Goal: Task Accomplishment & Management: Complete application form

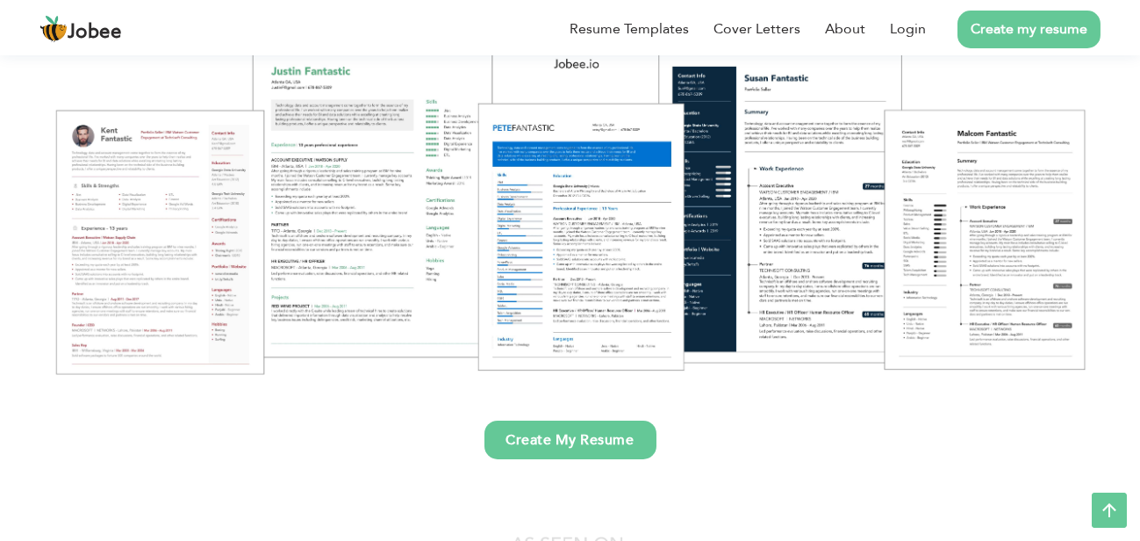
scroll to position [229, 0]
click at [589, 447] on link "Create My Resume" at bounding box center [571, 439] width 172 height 39
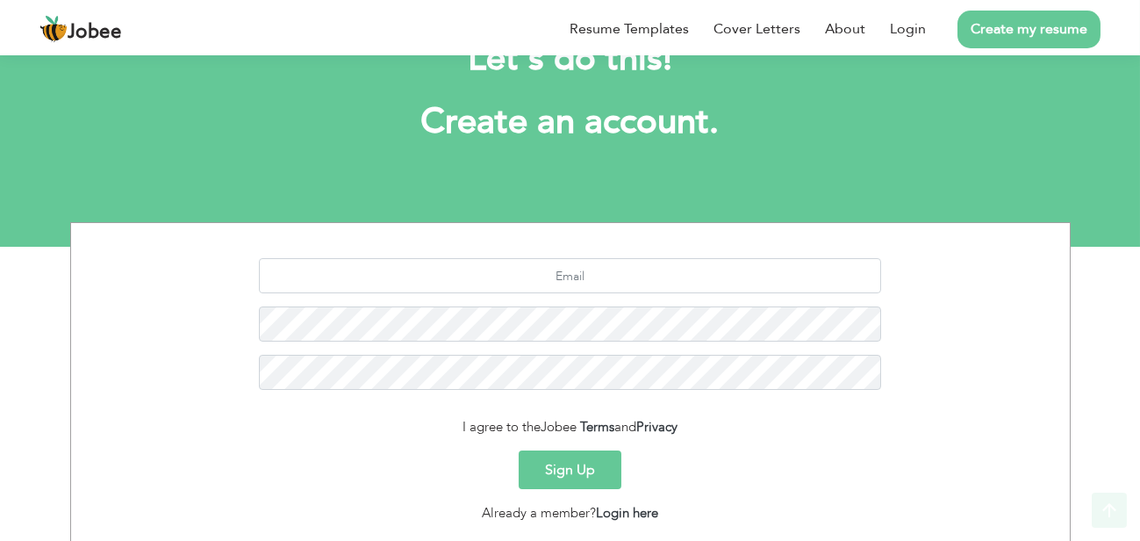
scroll to position [187, 0]
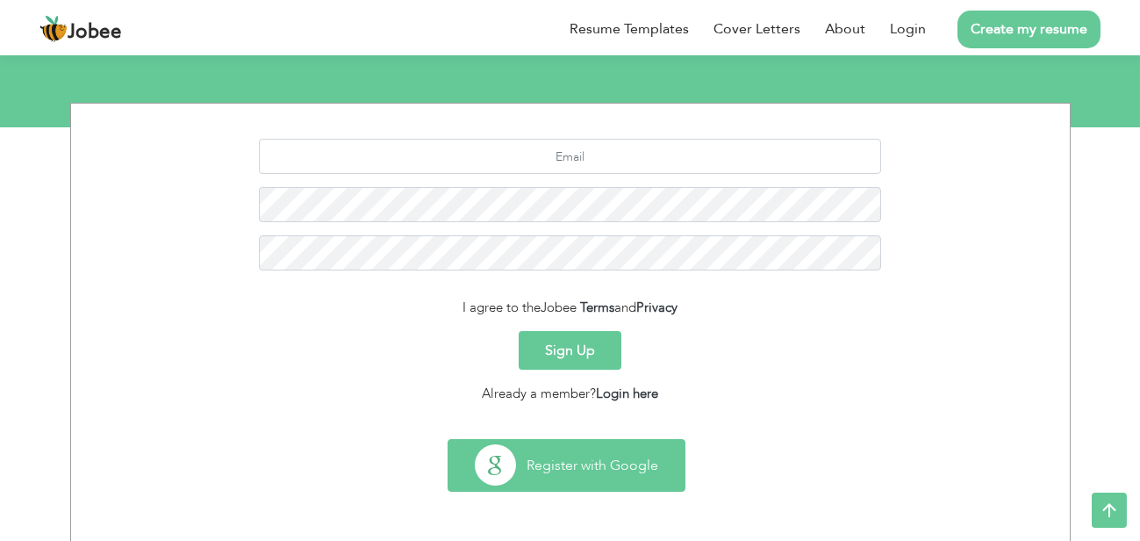
drag, startPoint x: 0, startPoint y: 0, endPoint x: 589, endPoint y: 447, distance: 739.2
click at [589, 447] on button "Register with Google" at bounding box center [567, 465] width 236 height 51
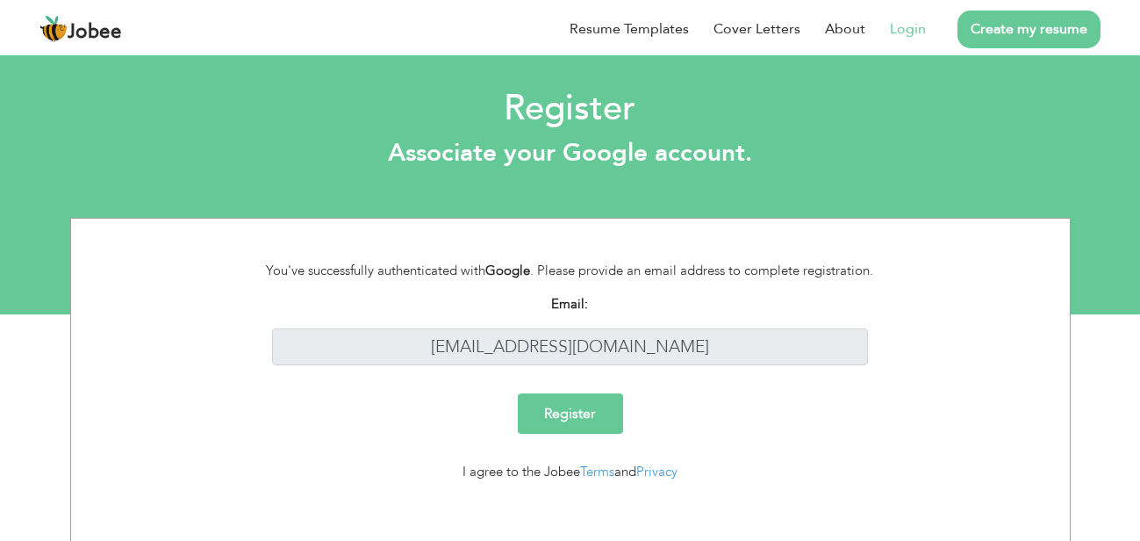
scroll to position [11, 0]
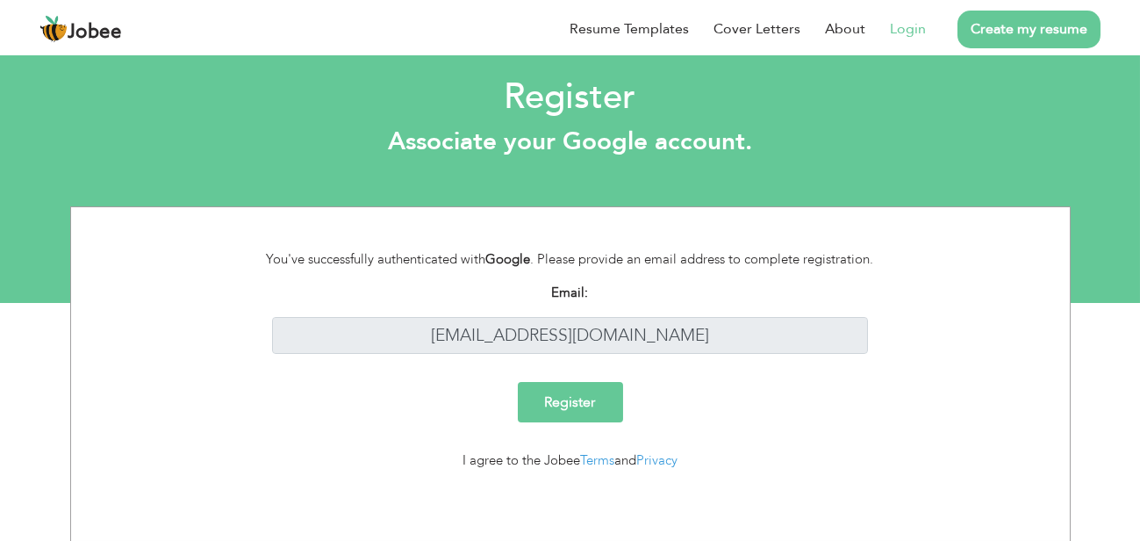
click at [564, 406] on input "Register" at bounding box center [570, 402] width 105 height 40
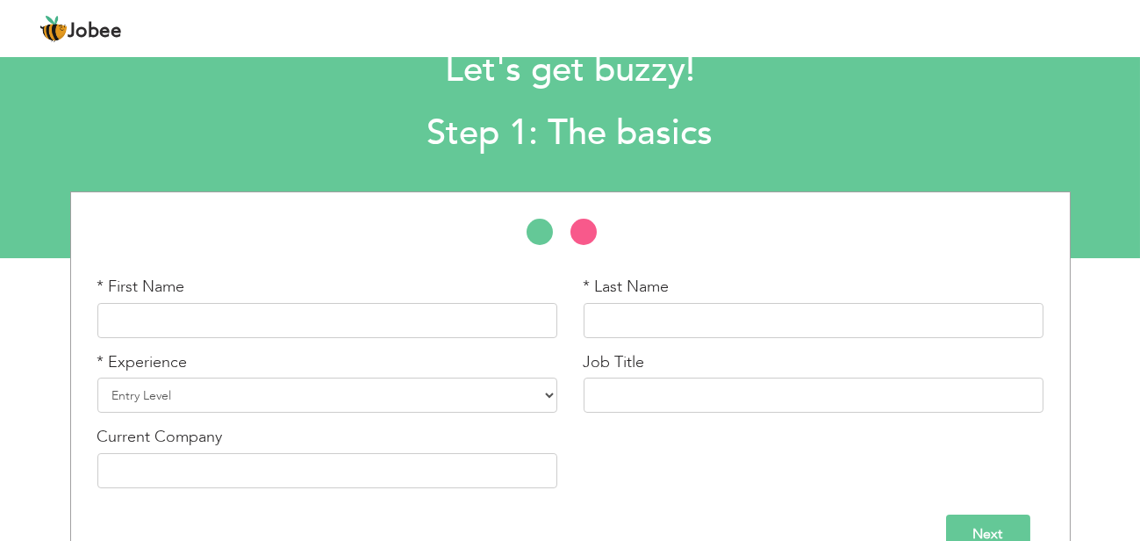
scroll to position [96, 0]
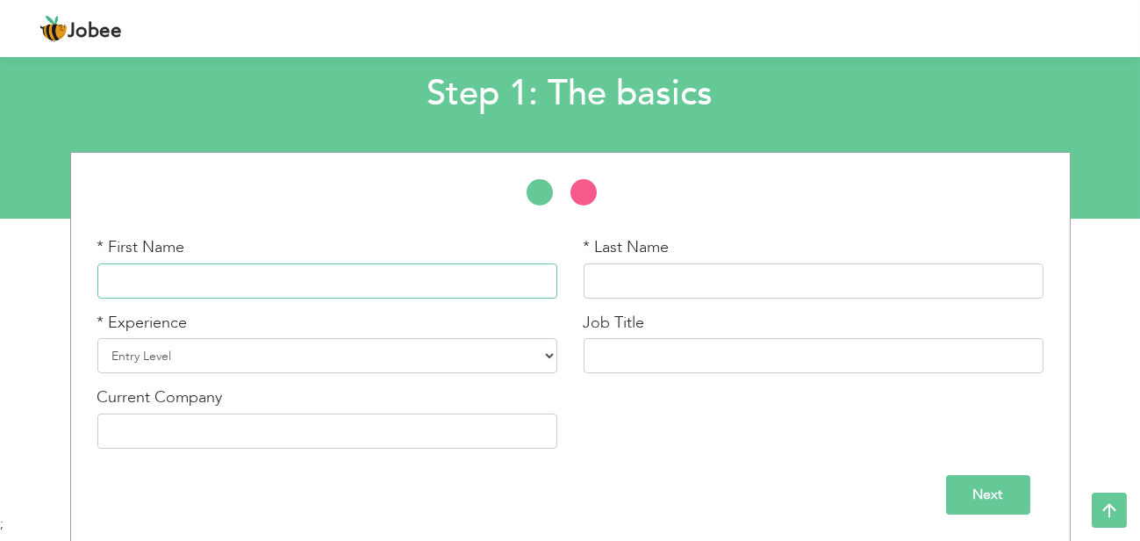
click at [453, 286] on input "text" at bounding box center [327, 280] width 460 height 35
type input "[PERSON_NAME]"
click at [648, 289] on input "text" at bounding box center [814, 280] width 460 height 35
type input "Yousaf"
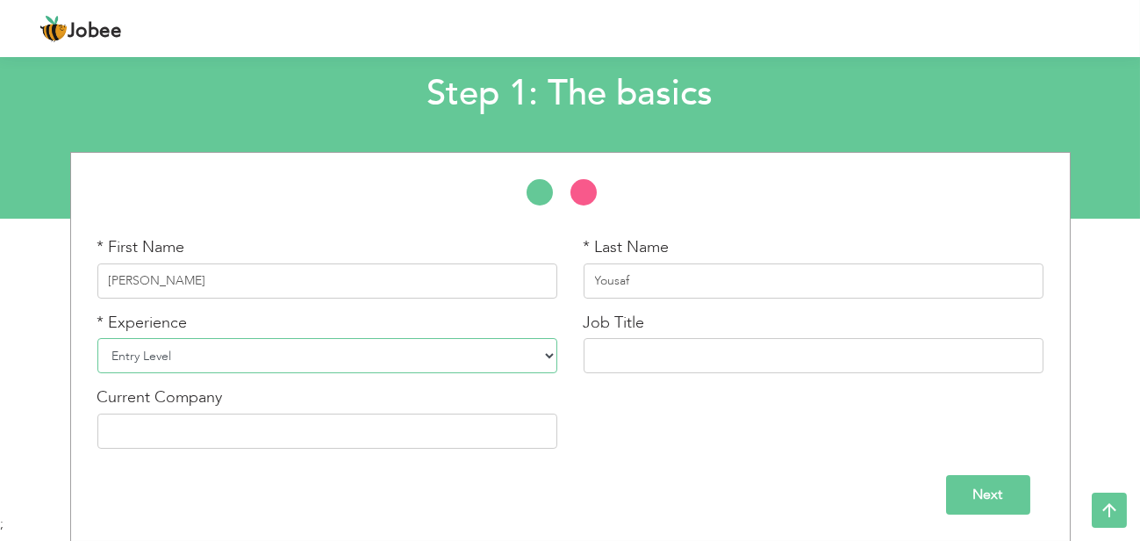
click at [286, 350] on select "Entry Level Less than 1 Year 1 Year 2 Years 3 Years 4 Years 5 Years 6 Years 7 Y…" at bounding box center [327, 355] width 460 height 35
click at [199, 355] on select "Entry Level Less than 1 Year 1 Year 2 Years 3 Years 4 Years 5 Years 6 Years 7 Y…" at bounding box center [327, 355] width 460 height 35
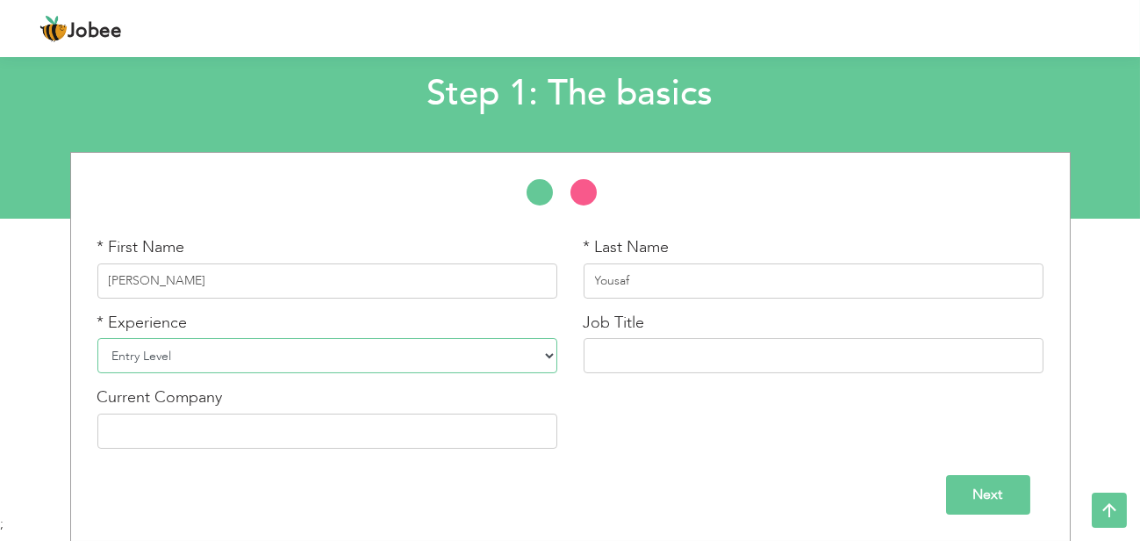
select select "8"
click at [97, 338] on select "Entry Level Less than 1 Year 1 Year 2 Years 3 Years 4 Years 5 Years 6 Years 7 Y…" at bounding box center [327, 355] width 460 height 35
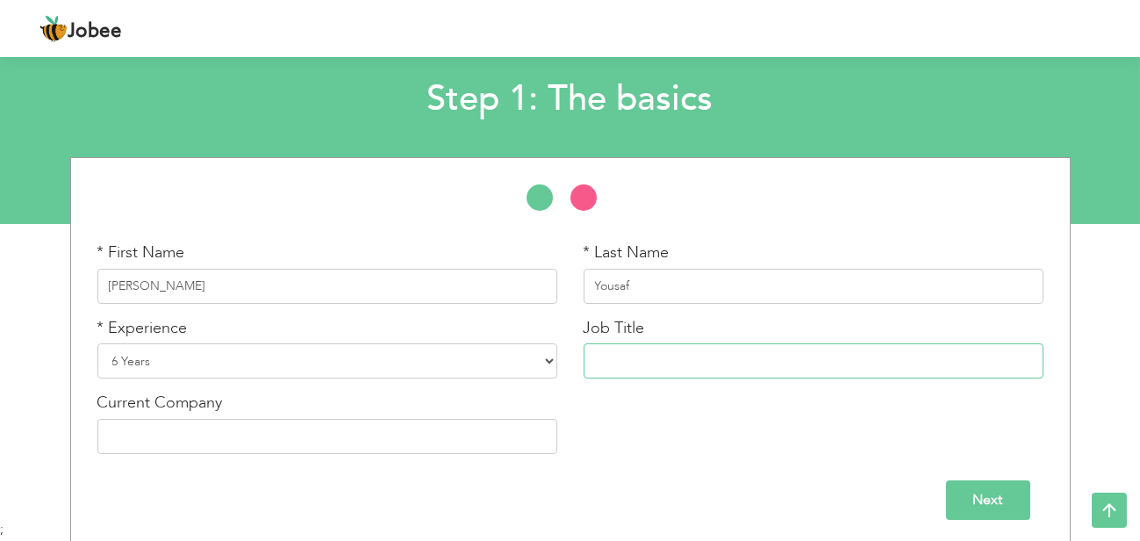
click at [654, 365] on input "text" at bounding box center [814, 360] width 460 height 35
click at [623, 369] on input "Assistent" at bounding box center [814, 360] width 460 height 35
click at [618, 350] on input "Assistent" at bounding box center [814, 360] width 460 height 35
click at [618, 366] on input "Assistent" at bounding box center [814, 360] width 460 height 35
click at [614, 362] on input "Assistent" at bounding box center [814, 360] width 460 height 35
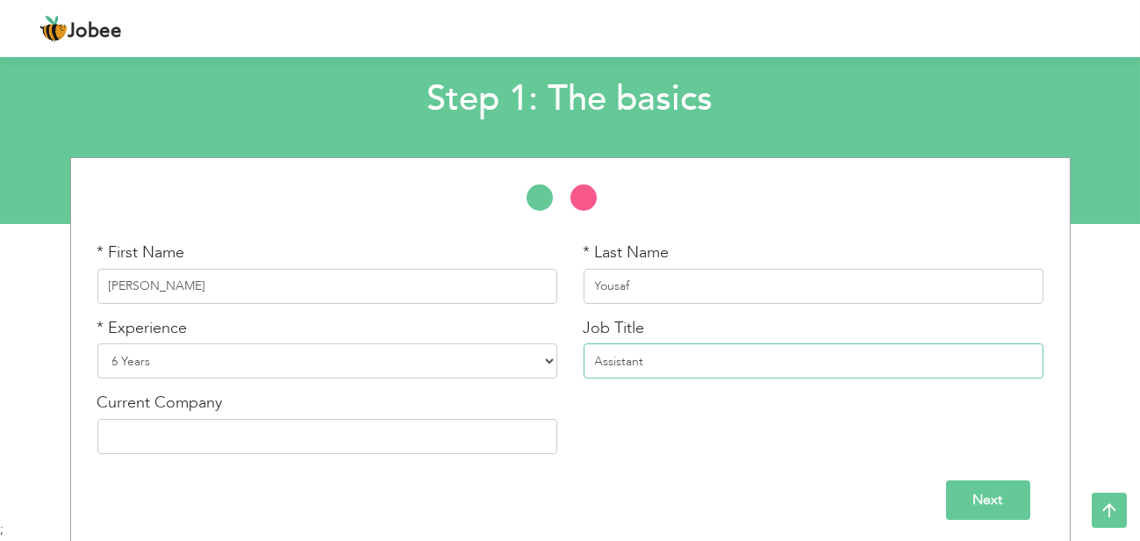
click at [640, 363] on input "Assistant" at bounding box center [814, 360] width 460 height 35
click at [618, 359] on input "Assistant" at bounding box center [814, 360] width 460 height 35
drag, startPoint x: 618, startPoint y: 359, endPoint x: 662, endPoint y: 366, distance: 44.4
click at [662, 366] on input "Assistant" at bounding box center [814, 360] width 460 height 35
drag, startPoint x: 642, startPoint y: 363, endPoint x: 575, endPoint y: 362, distance: 66.7
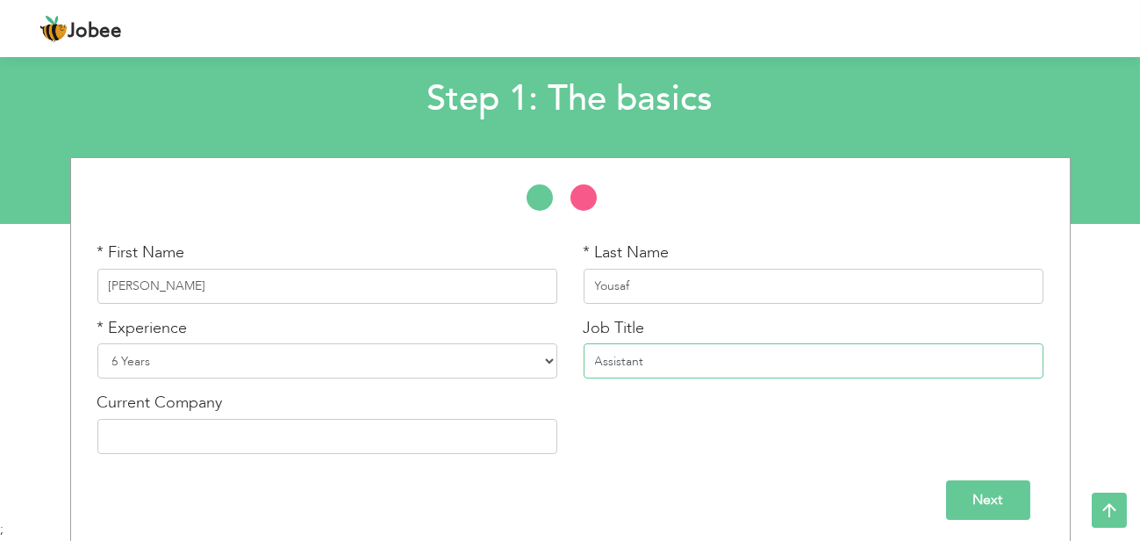
click at [575, 362] on div "Job Title Assistant" at bounding box center [814, 354] width 486 height 75
drag, startPoint x: 575, startPoint y: 362, endPoint x: 647, endPoint y: 398, distance: 80.5
click at [647, 398] on div "* First Name [PERSON_NAME] * Last Name Yousaf * Experience Entry Level Less tha…" at bounding box center [570, 354] width 973 height 226
click at [647, 359] on input "Assistant" at bounding box center [814, 360] width 460 height 35
click at [645, 359] on input "Assistant" at bounding box center [814, 360] width 460 height 35
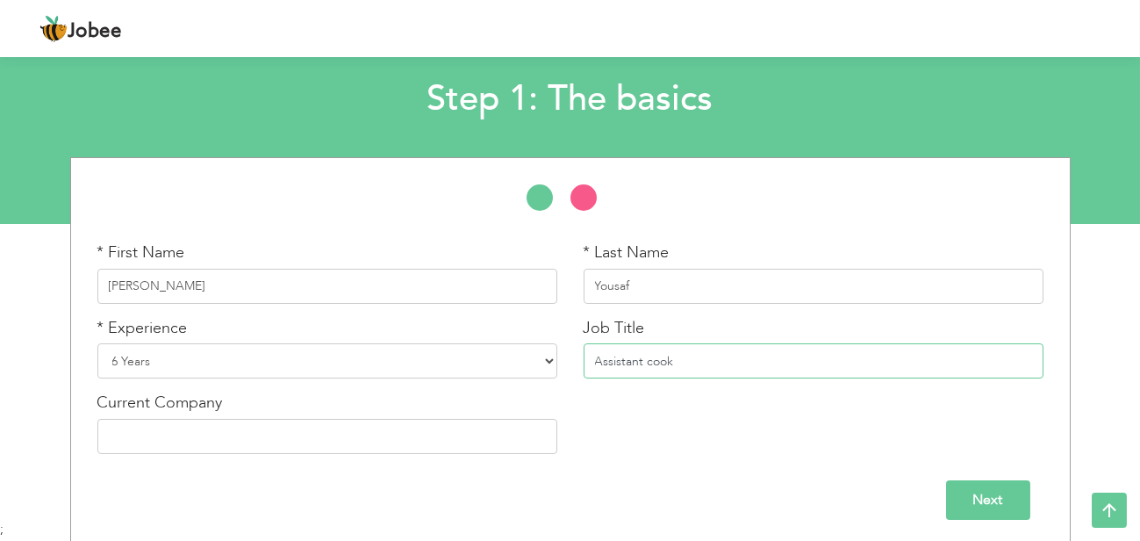
click at [710, 361] on input "Assistant cook" at bounding box center [814, 360] width 460 height 35
click at [710, 361] on input "Assistant Cook" at bounding box center [814, 360] width 460 height 35
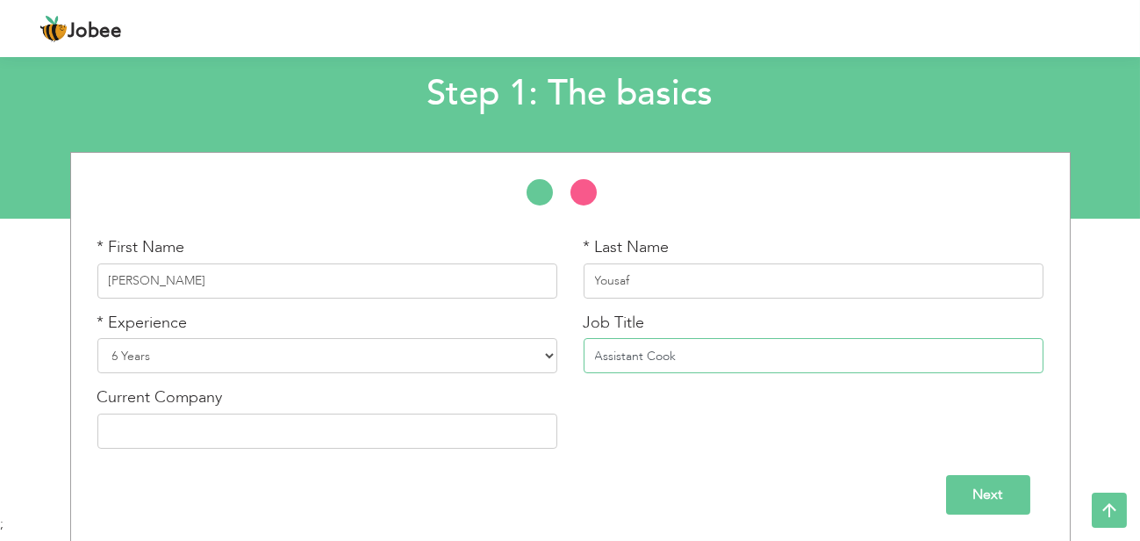
type input "Assistant Cook"
click at [338, 427] on input "text" at bounding box center [327, 430] width 460 height 35
